Goal: Information Seeking & Learning: Find specific fact

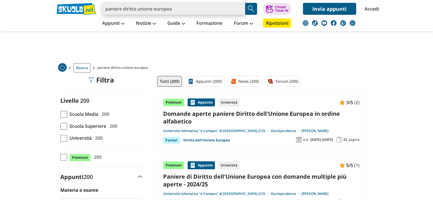
drag, startPoint x: 241, startPoint y: 7, endPoint x: 237, endPoint y: 5, distance: 5.2
click at [235, 4] on input "paniere diritto unione europea" at bounding box center [173, 9] width 143 height 12
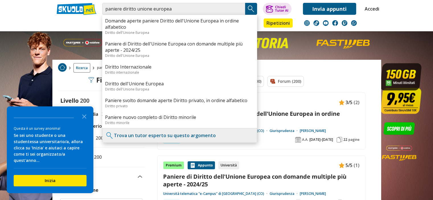
click at [251, 12] on img "Search Button" at bounding box center [251, 9] width 9 height 9
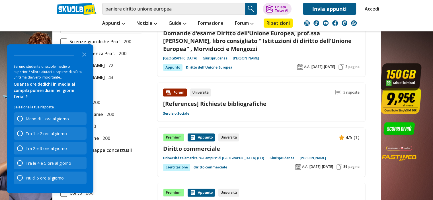
scroll to position [456, 0]
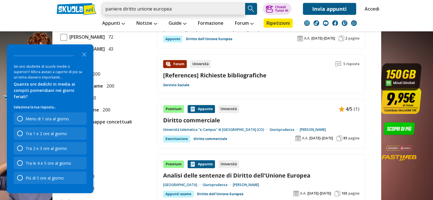
drag, startPoint x: 182, startPoint y: 4, endPoint x: 204, endPoint y: 8, distance: 22.2
click at [183, 4] on input "paniere diritto unione europea" at bounding box center [173, 9] width 143 height 12
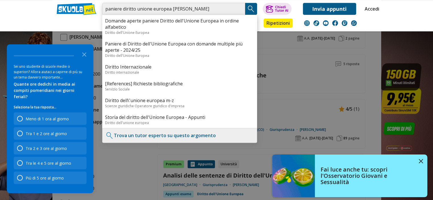
type input "paniere diritto unione europea cesare"
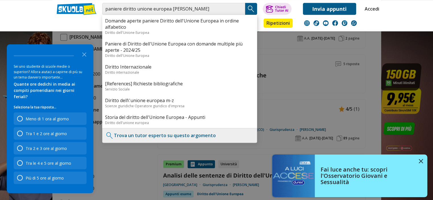
click at [192, 42] on link "Paniere di Diritto dell'Unione Europea con domande multiple più aperte - 2024/25" at bounding box center [179, 47] width 149 height 13
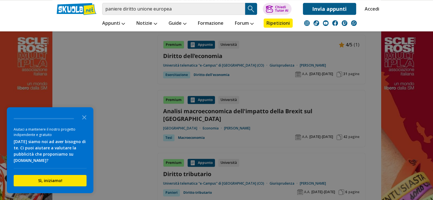
scroll to position [740, 0]
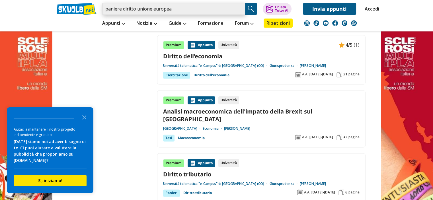
click at [182, 8] on input "paniere diritto unione europea" at bounding box center [173, 9] width 143 height 12
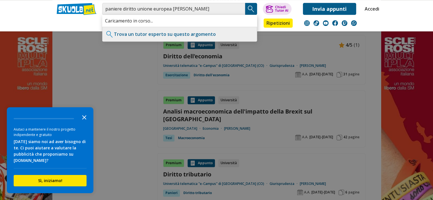
click at [83, 118] on icon "Close the survey" at bounding box center [84, 116] width 11 height 11
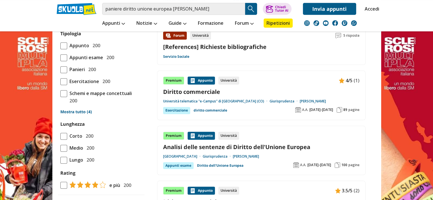
scroll to position [0, 0]
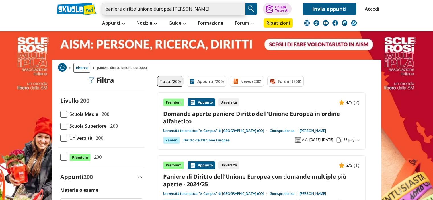
click at [199, 10] on input "paniere diritto unione europea cesare" at bounding box center [173, 9] width 143 height 12
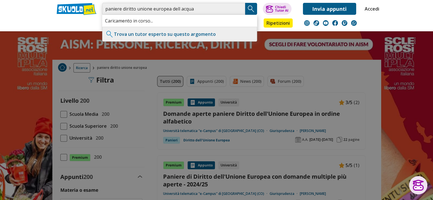
type input "paniere diritto unione europea dell acqua"
click at [249, 10] on img "Search Button" at bounding box center [251, 9] width 9 height 9
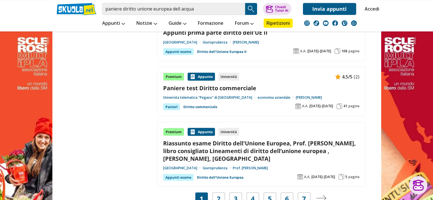
scroll to position [1053, 0]
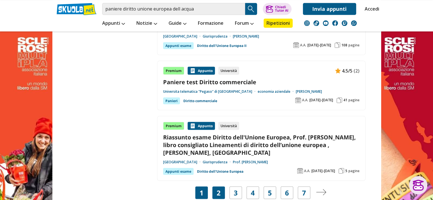
click at [218, 189] on link "2" at bounding box center [219, 193] width 4 height 8
click at [220, 189] on link "2" at bounding box center [219, 193] width 4 height 8
click at [221, 186] on div "2" at bounding box center [218, 192] width 13 height 13
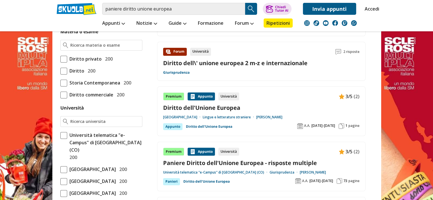
scroll to position [171, 0]
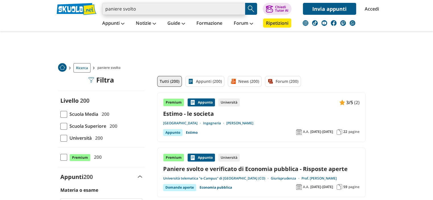
click at [149, 7] on input "paniere svolto" at bounding box center [173, 9] width 143 height 12
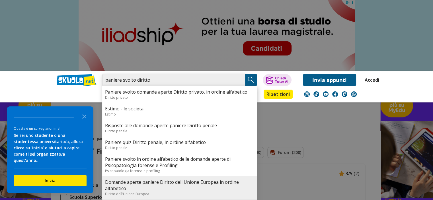
type input "paniere svolto diritto"
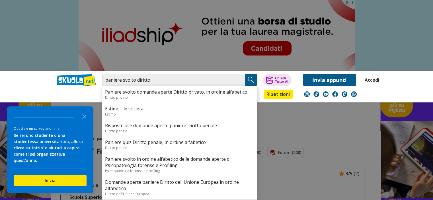
click at [168, 181] on link "Domande aperte paniere Diritto dell'Unione Europea in ordine alfabetico" at bounding box center [179, 185] width 149 height 13
